Goal: Task Accomplishment & Management: Use online tool/utility

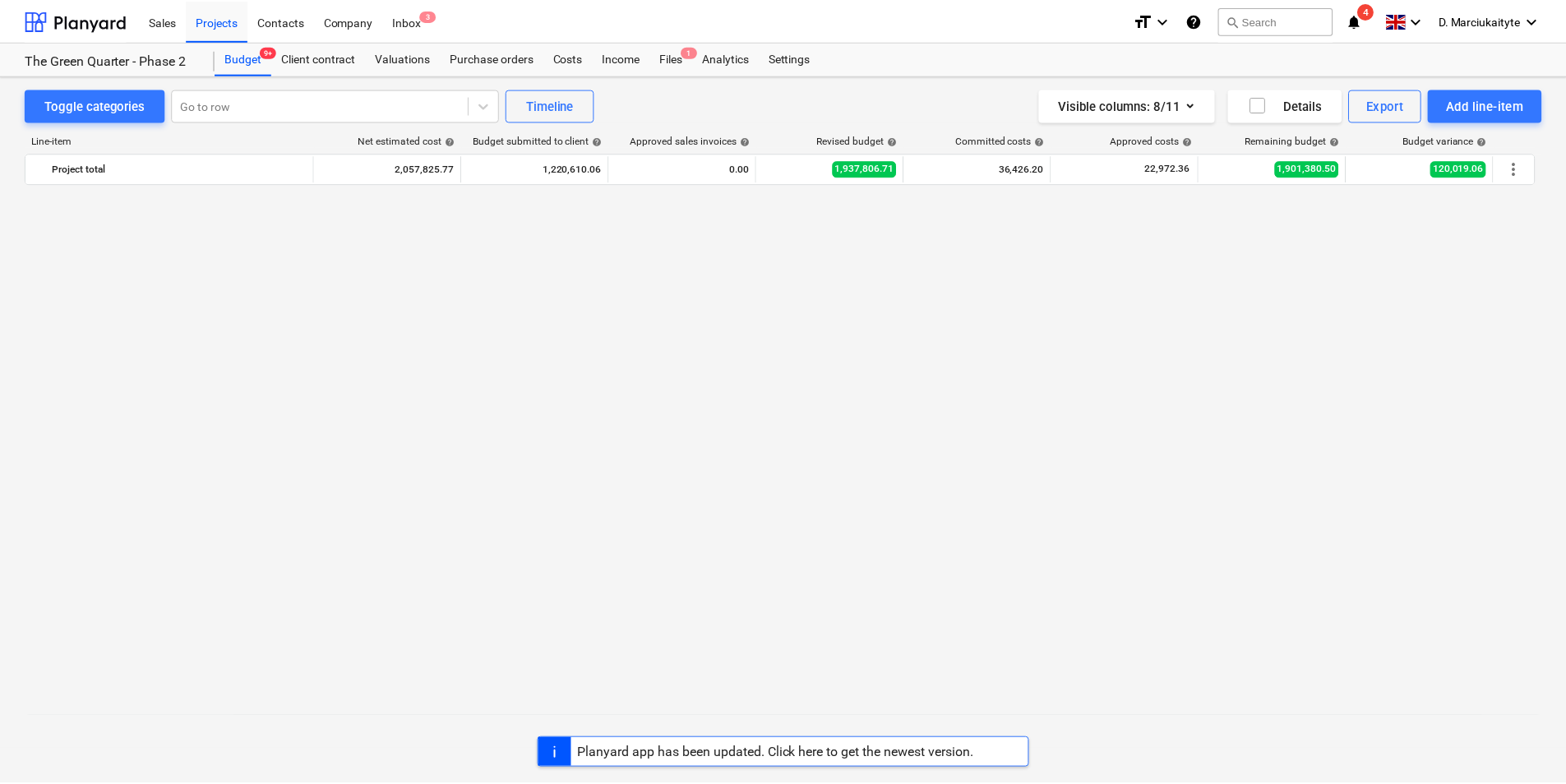
scroll to position [3271, 0]
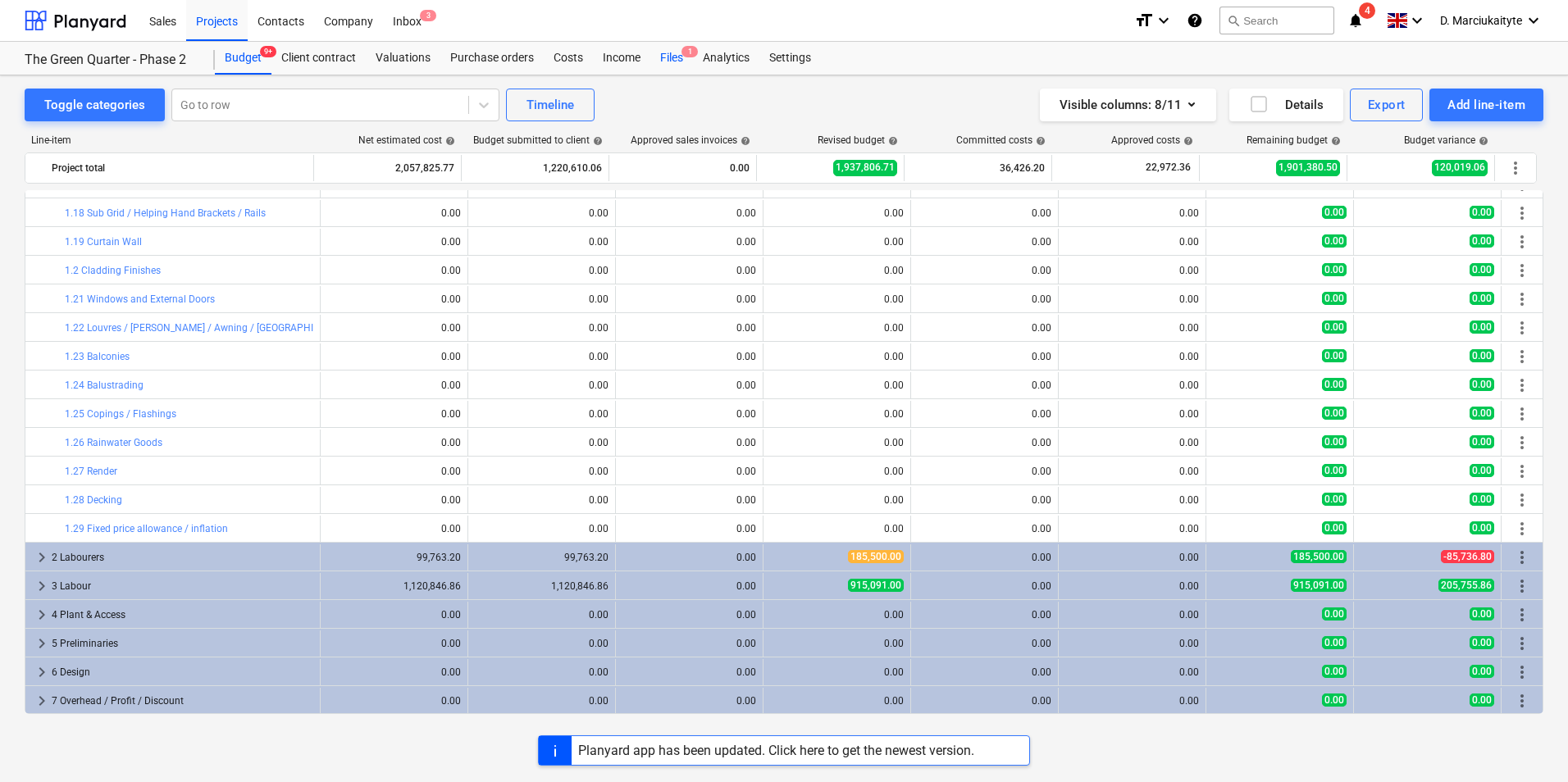
click at [653, 56] on div "Files 1" at bounding box center [671, 58] width 43 height 33
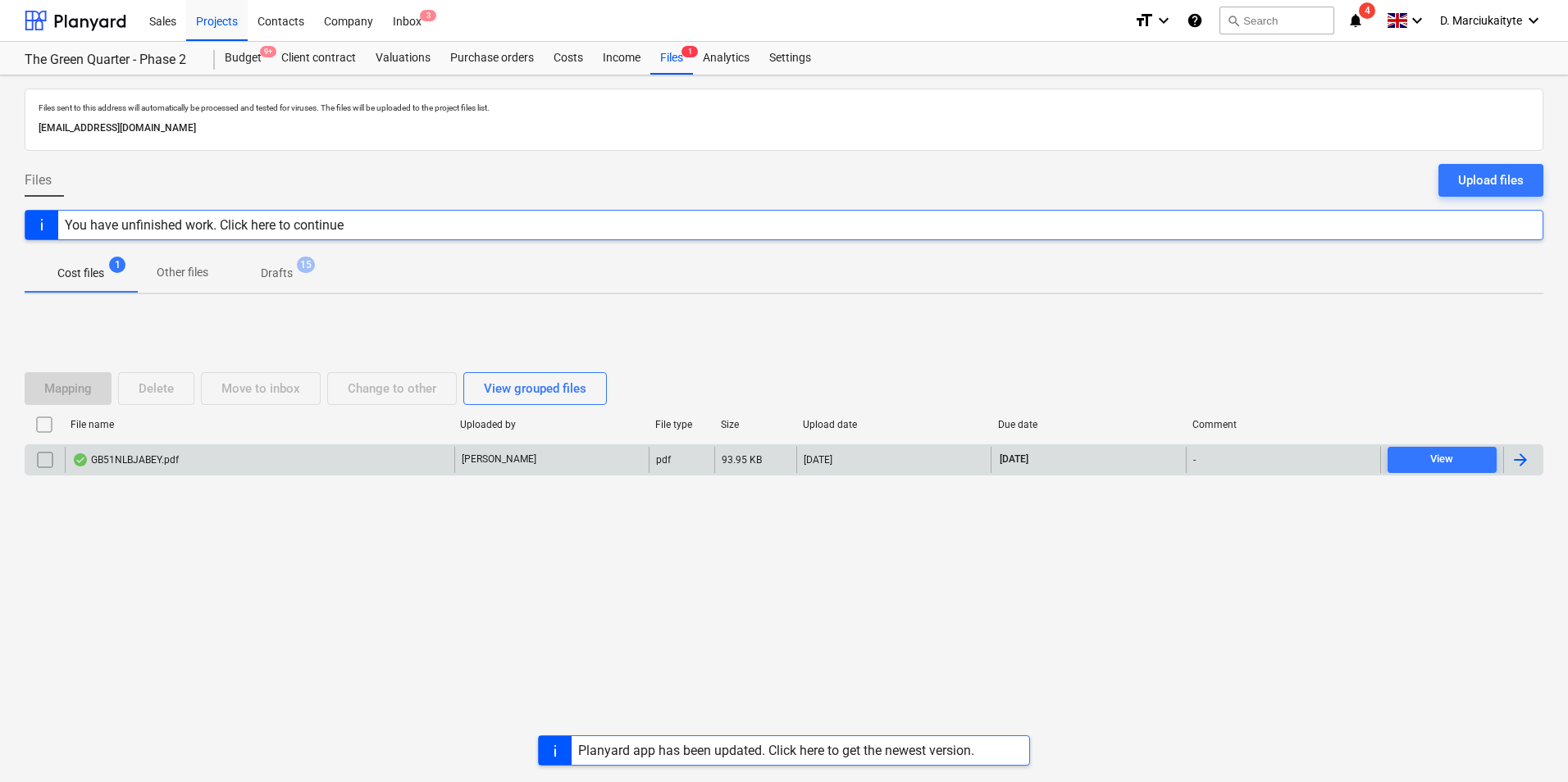
click at [148, 454] on div "GB51NLBJABEY.pdf" at bounding box center [126, 460] width 107 height 13
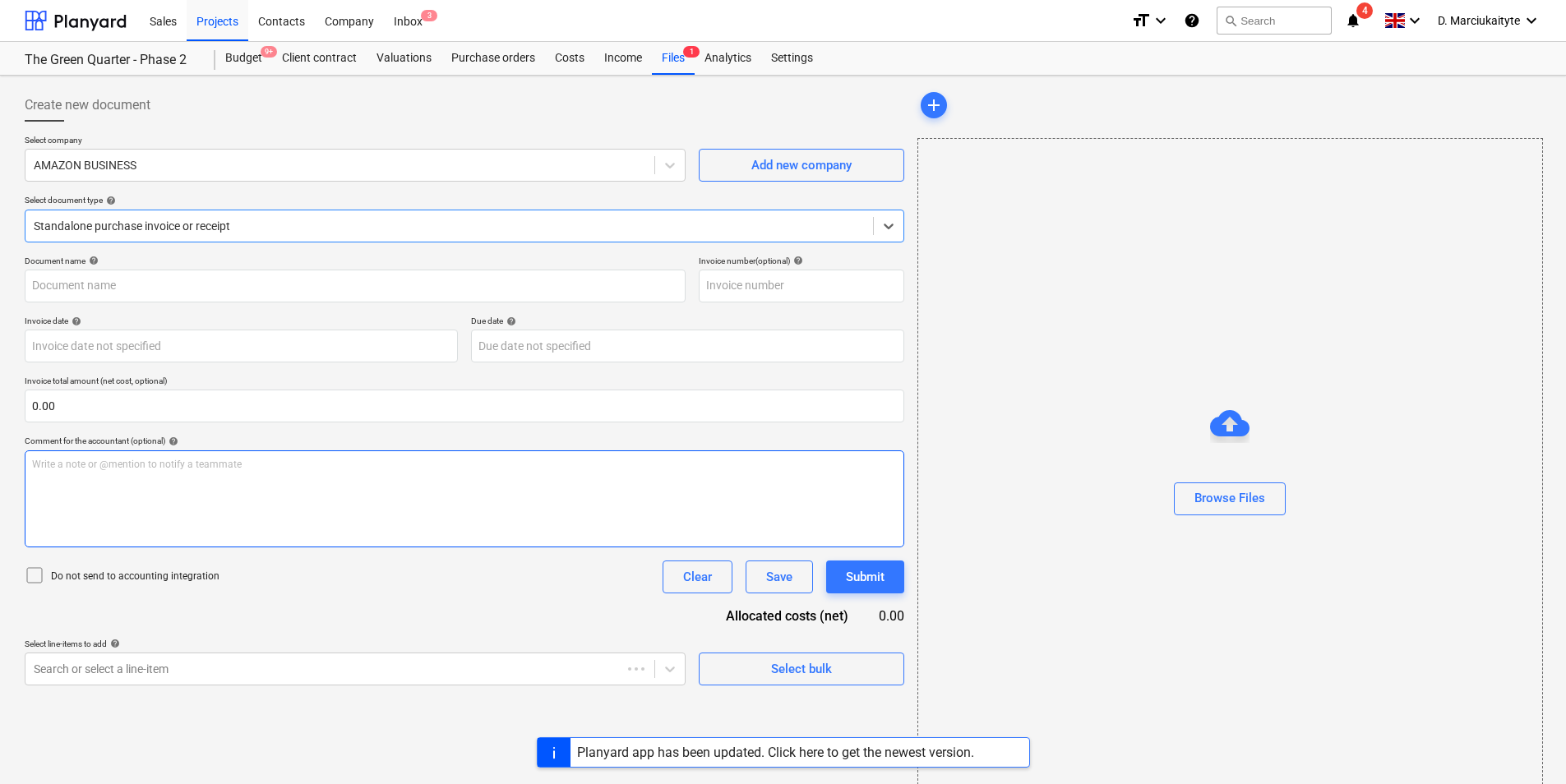
type input "GB51NLBJABEY"
type input "[DATE]"
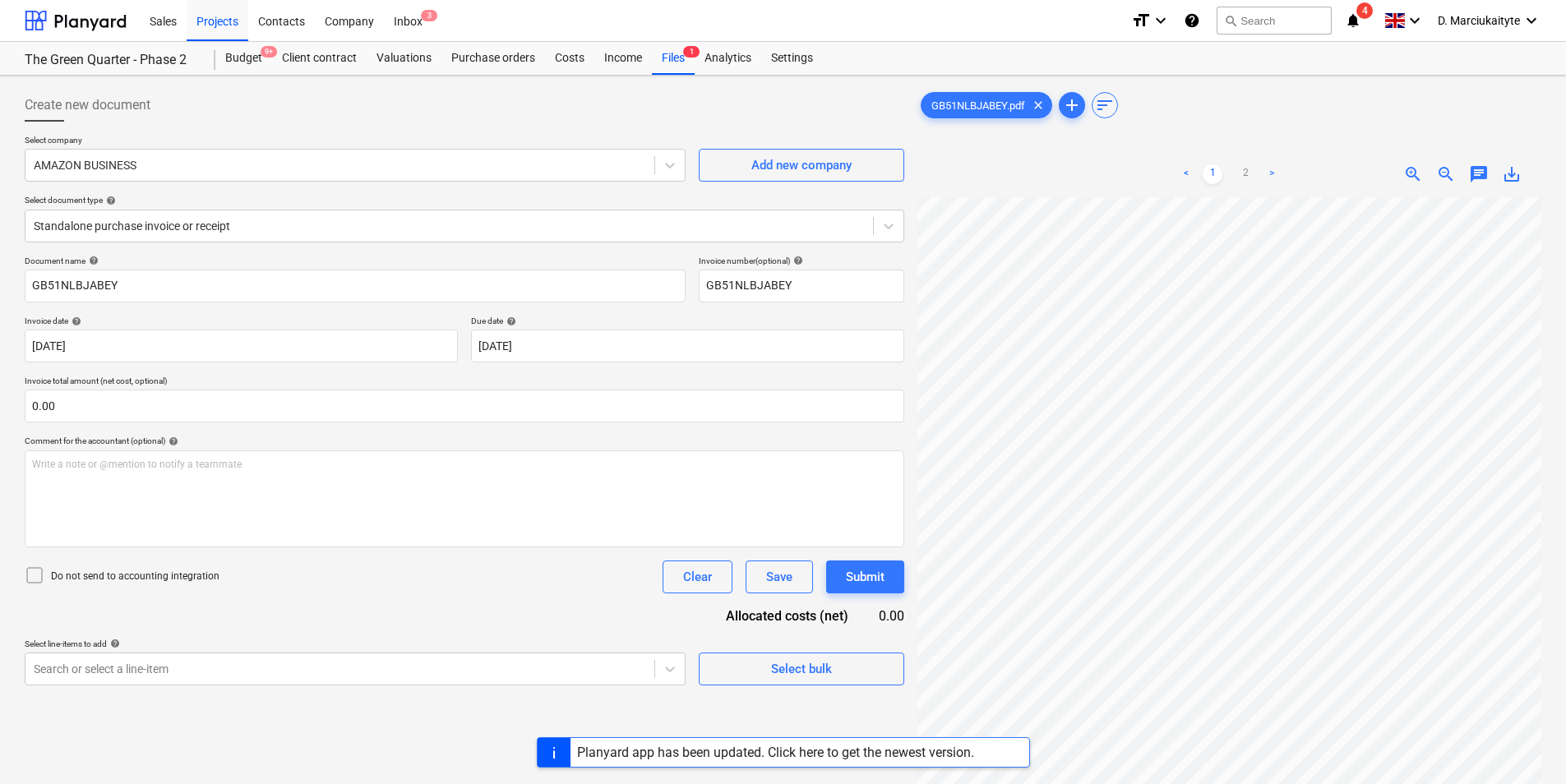
scroll to position [312, 22]
click at [1245, 170] on link "2" at bounding box center [1246, 175] width 20 height 20
click at [1566, 685] on html "Sales Projects Contacts Company Inbox 3 format_size keyboard_arrow_down help se…" at bounding box center [783, 392] width 1566 height 784
